Goal: Information Seeking & Learning: Compare options

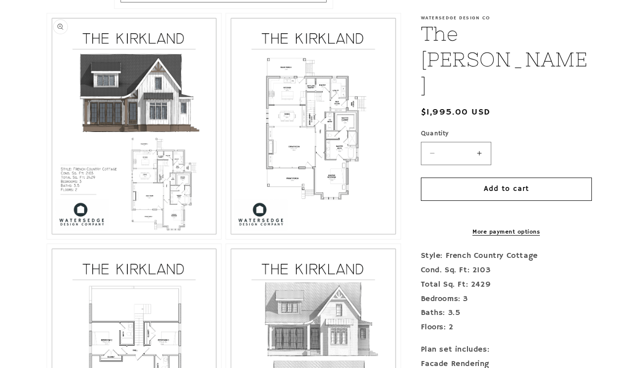
scroll to position [479, 0]
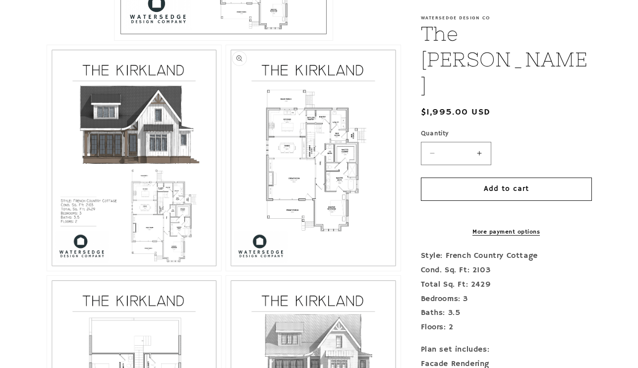
click at [226, 271] on button "Open media 3 in modal" at bounding box center [226, 271] width 0 height 0
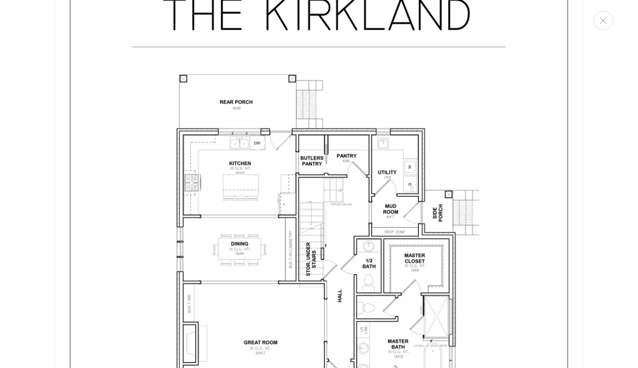
scroll to position [1412, 0]
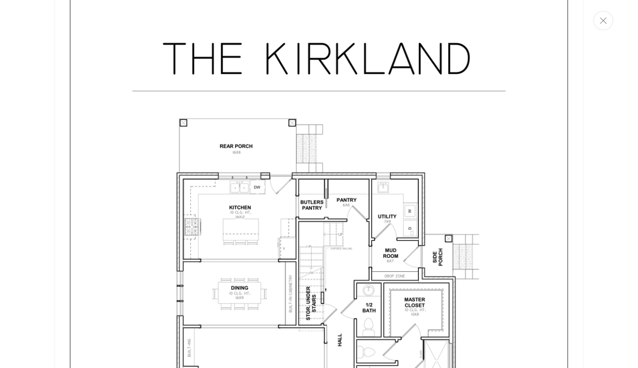
click at [603, 25] on button "Close" at bounding box center [604, 20] width 20 height 19
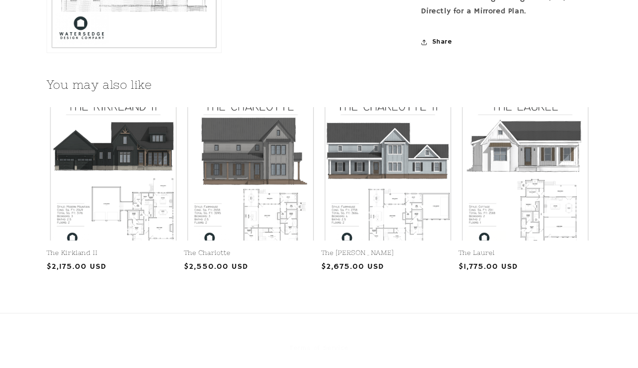
scroll to position [1158, 0]
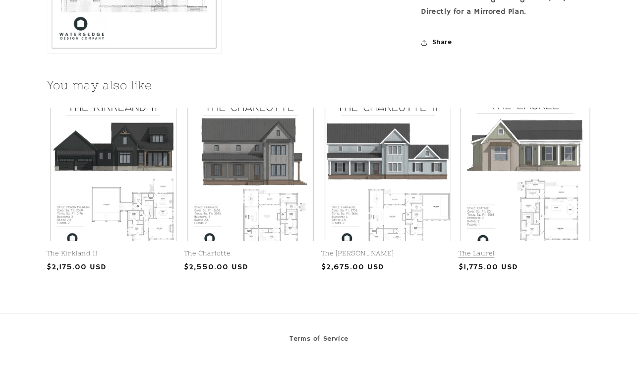
click at [541, 249] on link "The Laurel" at bounding box center [525, 253] width 133 height 8
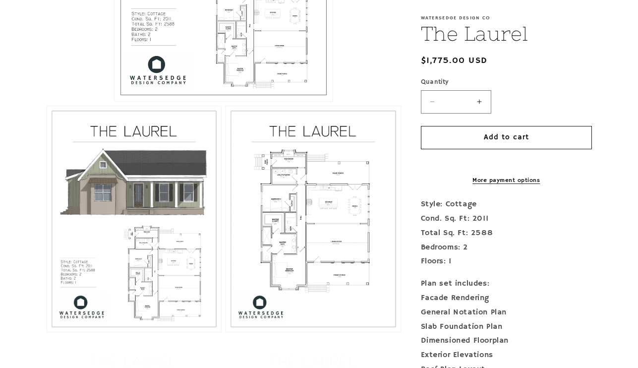
scroll to position [424, 0]
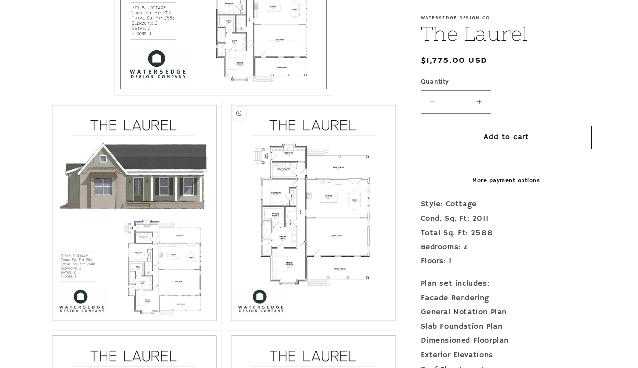
click at [226, 326] on button "Open media 3 in modal" at bounding box center [226, 326] width 0 height 0
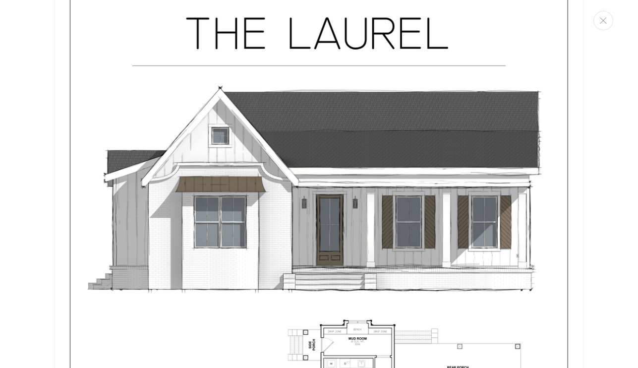
scroll to position [0, 0]
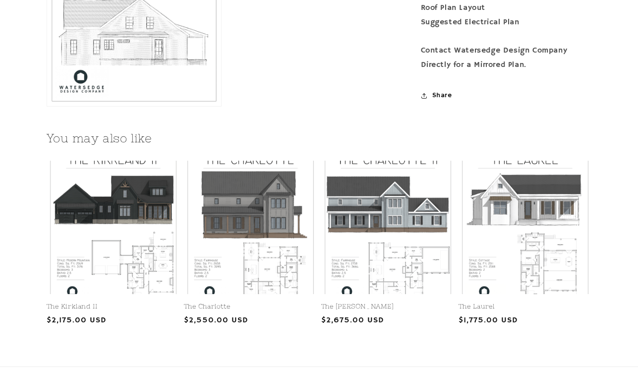
scroll to position [1105, 0]
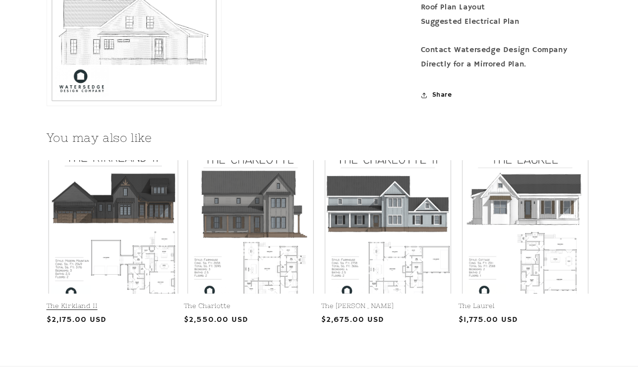
click at [143, 302] on link "The Kirkland II" at bounding box center [113, 306] width 133 height 8
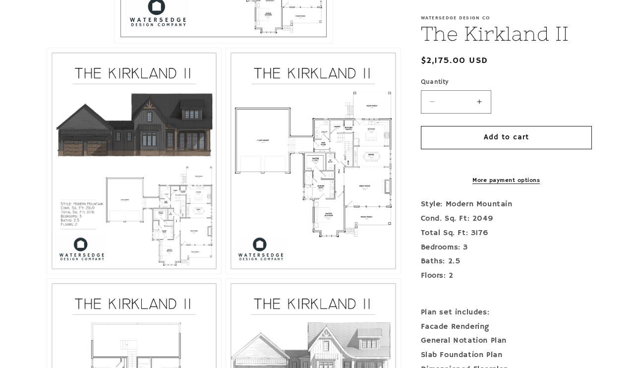
scroll to position [477, 0]
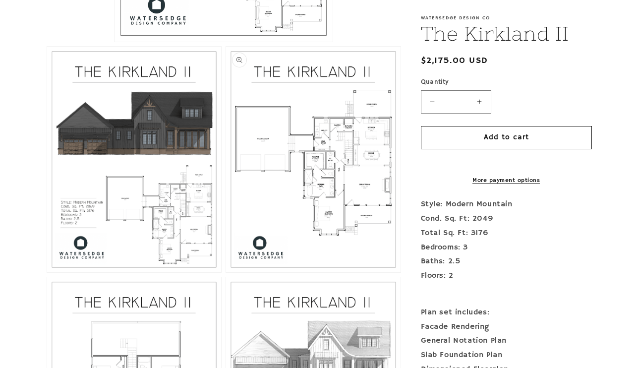
click at [226, 272] on button "Open media 3 in modal" at bounding box center [226, 272] width 0 height 0
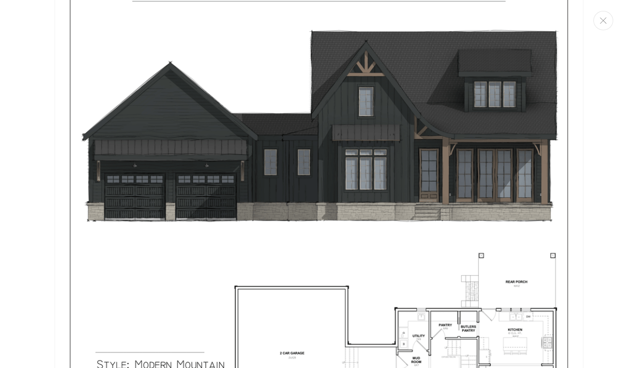
scroll to position [116, 0]
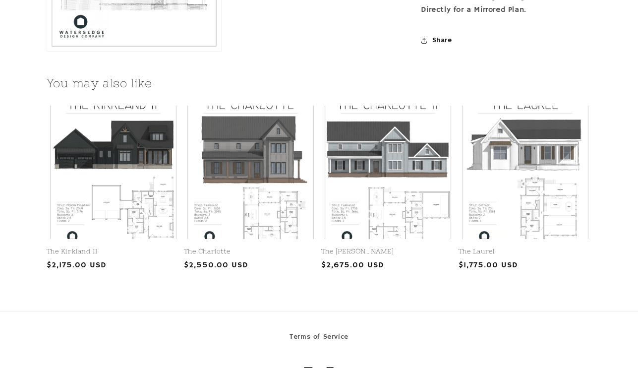
scroll to position [1160, 0]
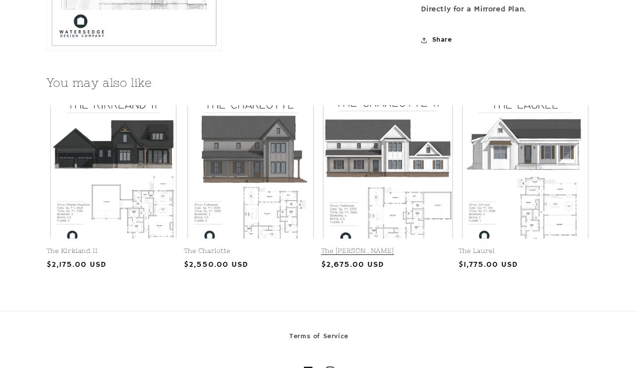
click at [409, 247] on link "The [PERSON_NAME]" at bounding box center [387, 251] width 133 height 8
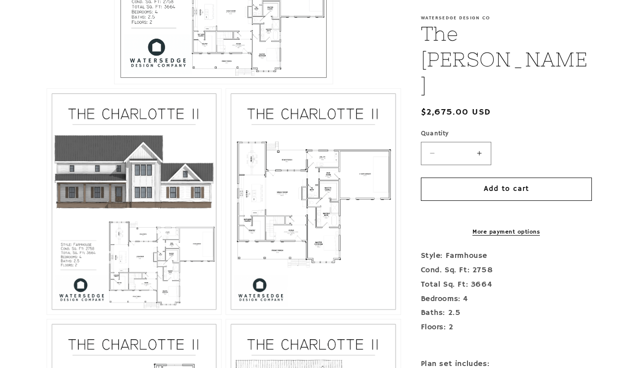
scroll to position [436, 0]
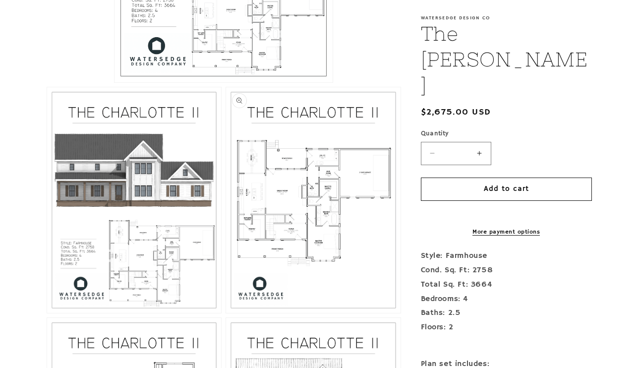
click at [226, 313] on button "Open media 3 in modal" at bounding box center [226, 313] width 0 height 0
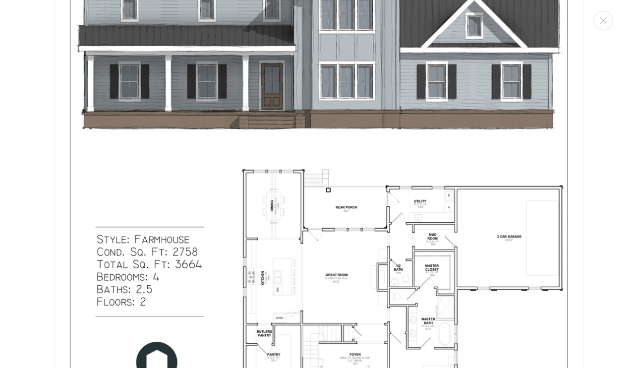
scroll to position [232, 0]
